Goal: Communication & Community: Ask a question

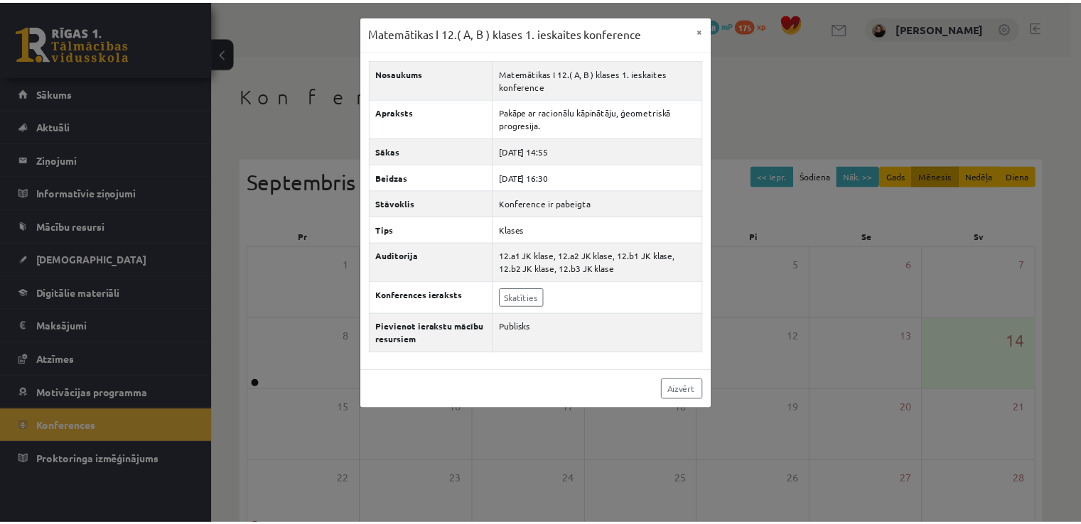
scroll to position [24, 0]
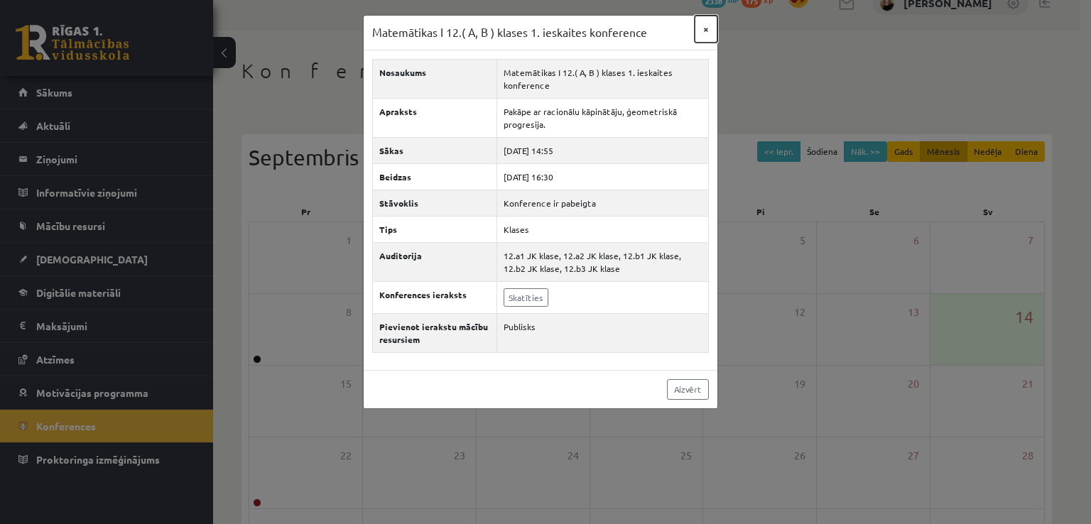
click at [704, 31] on button "×" at bounding box center [706, 29] width 23 height 27
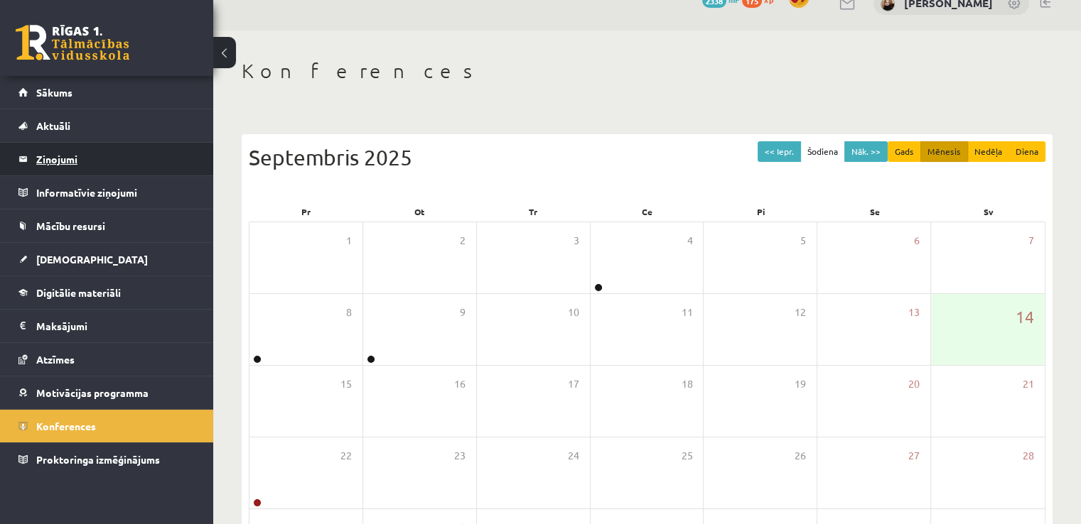
click at [53, 163] on legend "Ziņojumi 0" at bounding box center [115, 159] width 159 height 33
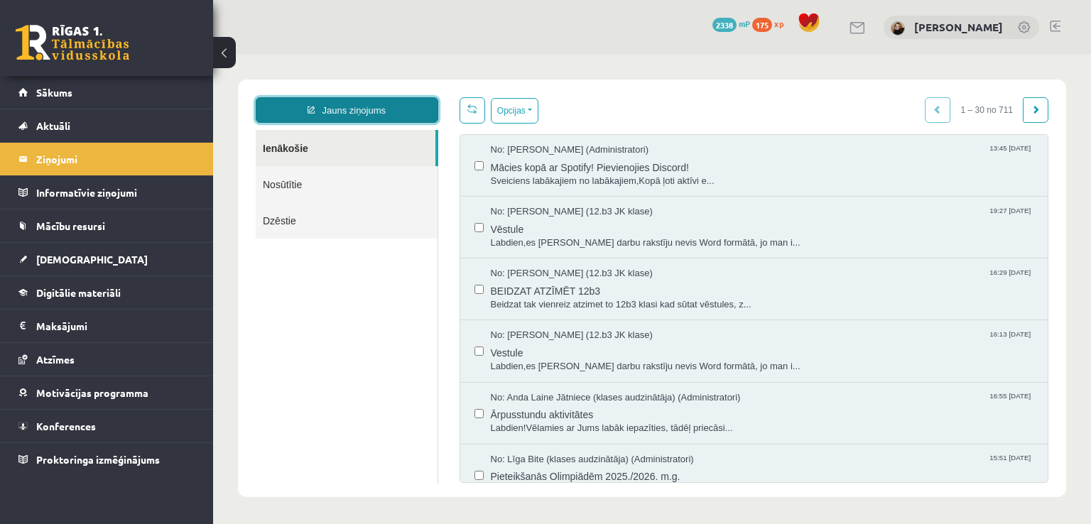
click at [351, 115] on link "Jauns ziņojums" at bounding box center [347, 110] width 183 height 26
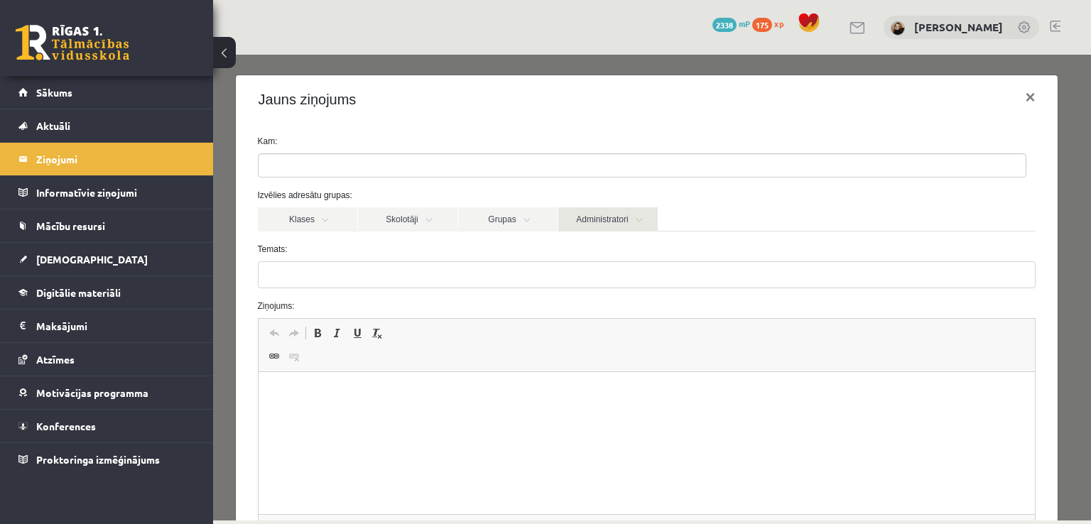
click at [587, 217] on link "Administratori" at bounding box center [607, 219] width 99 height 24
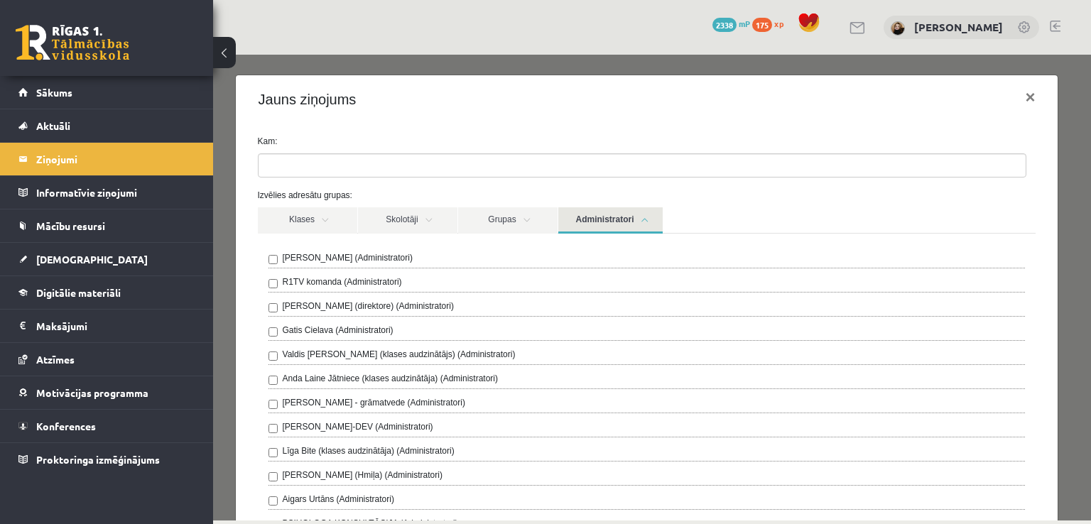
click at [423, 375] on label "Anda Laine Jātniece (klases audzinātāja) (Administratori)" at bounding box center [391, 378] width 216 height 13
click at [626, 222] on link "Administratori" at bounding box center [610, 220] width 104 height 26
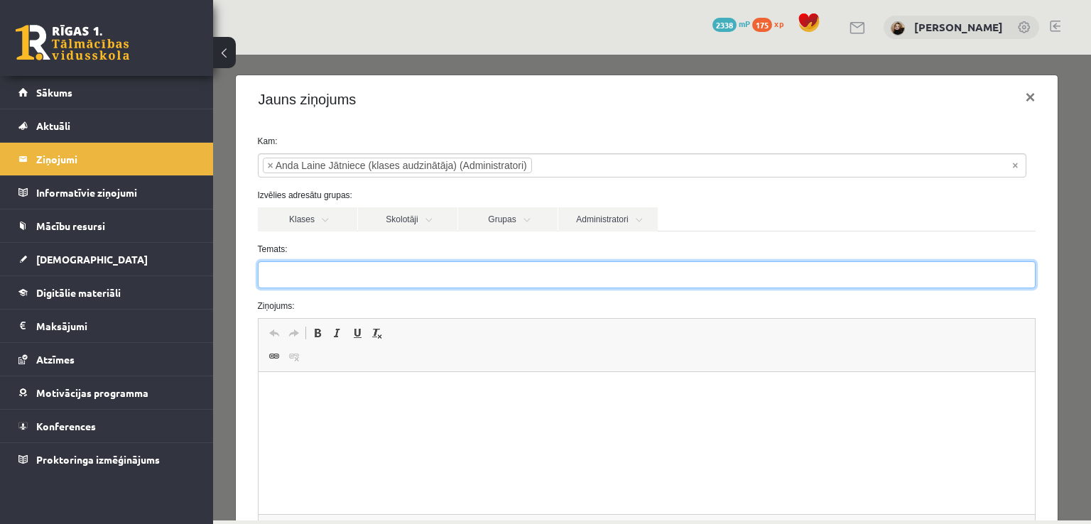
click at [436, 276] on input "Temats:" at bounding box center [647, 274] width 779 height 27
type input "**********"
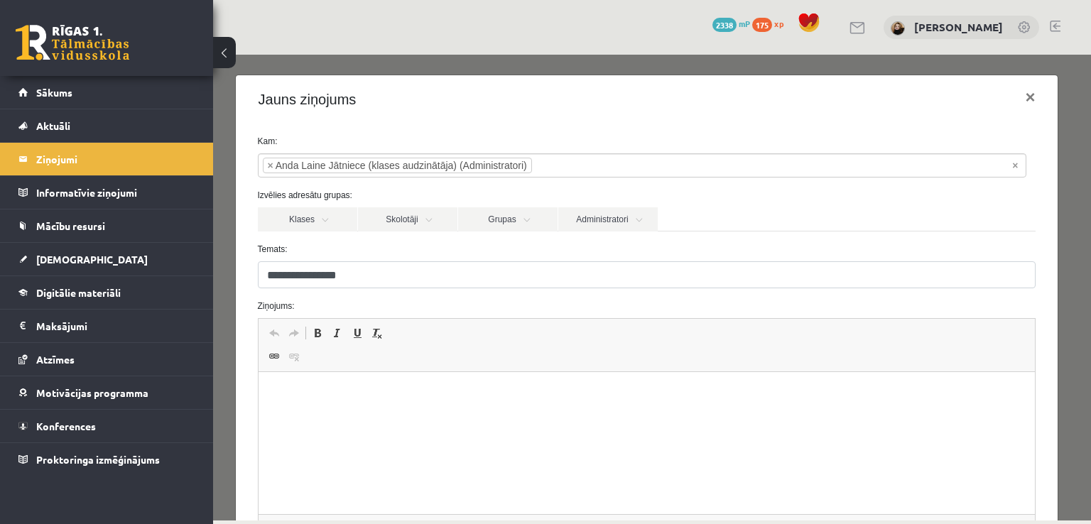
click at [432, 394] on p "Bagātinātā teksta redaktors, wiswyg-editor-47024785351280-1757863383-97" at bounding box center [646, 393] width 749 height 15
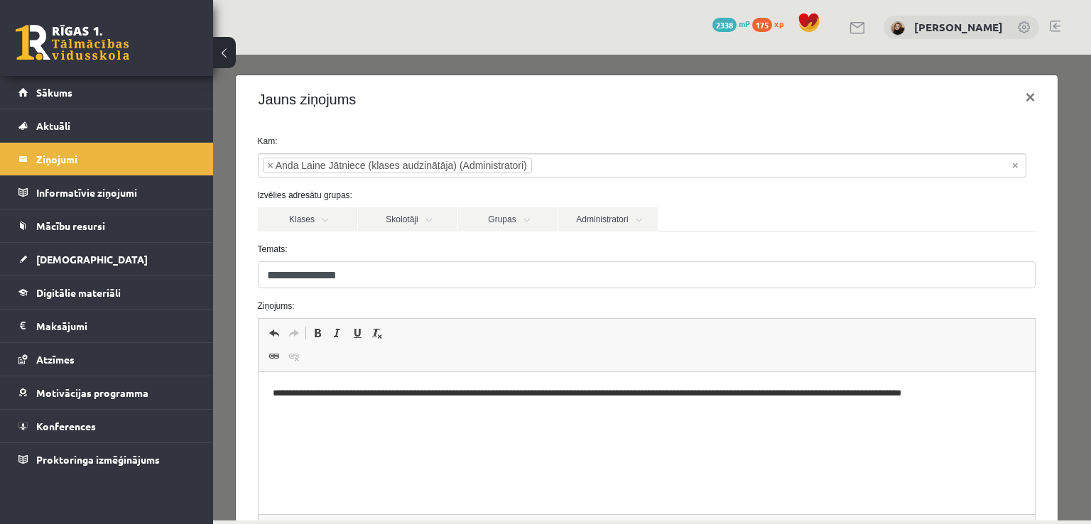
scroll to position [161, 0]
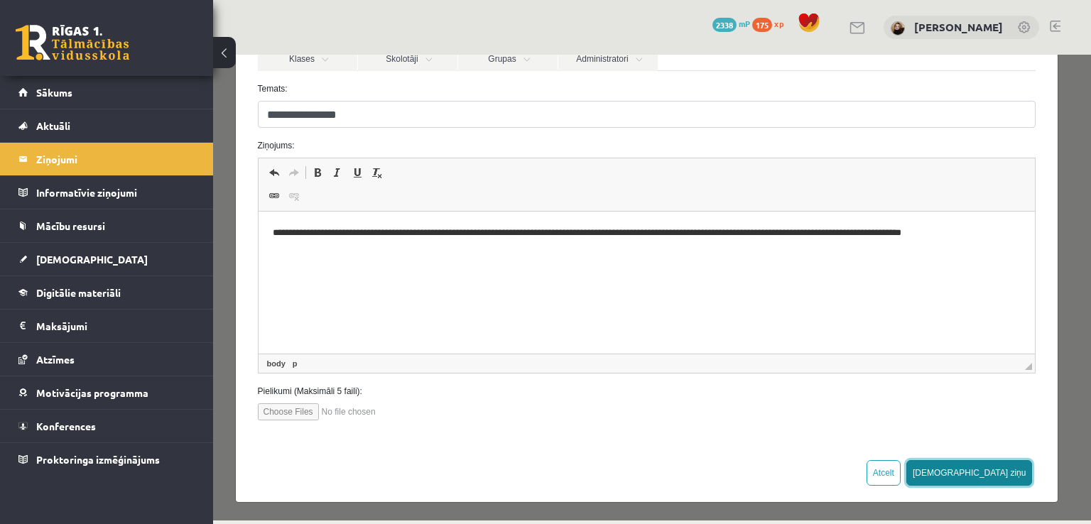
click at [998, 475] on button "[DEMOGRAPHIC_DATA] ziņu" at bounding box center [969, 473] width 126 height 26
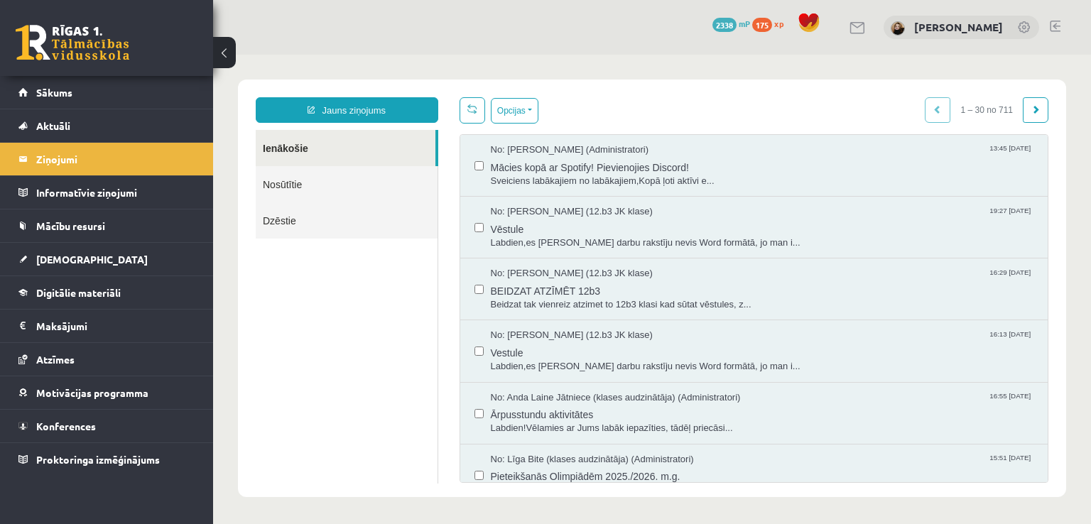
scroll to position [0, 0]
click at [69, 96] on span "Sākums" at bounding box center [54, 92] width 36 height 13
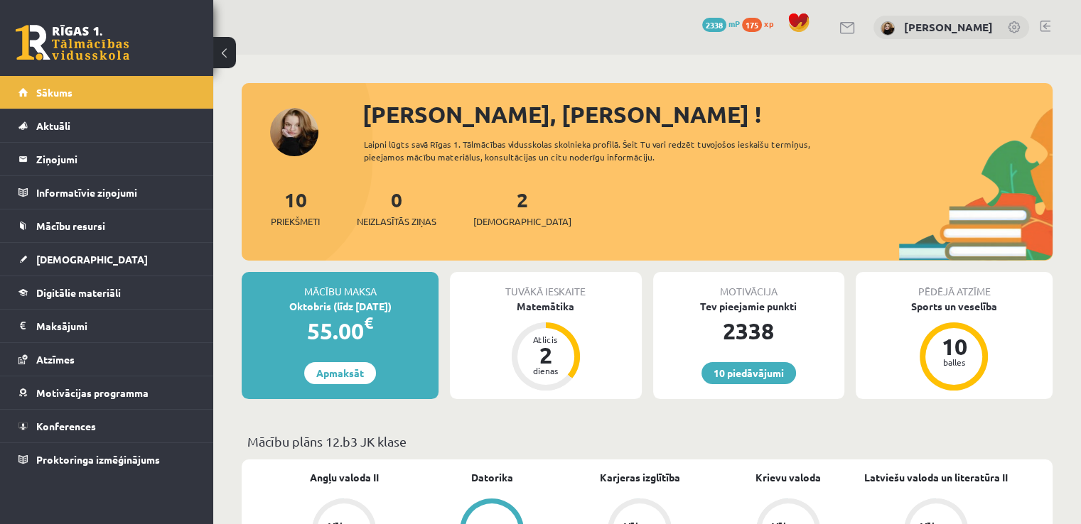
click at [1047, 29] on link at bounding box center [1044, 26] width 11 height 11
